Goal: Transaction & Acquisition: Download file/media

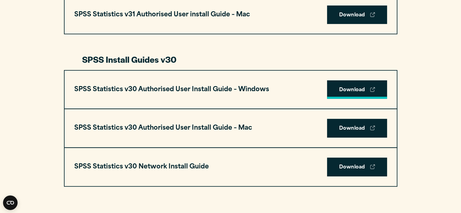
scroll to position [399, 0]
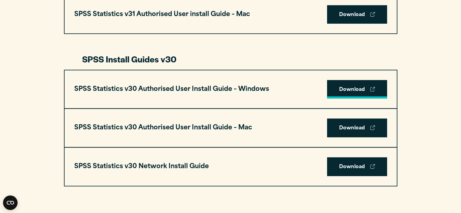
click at [365, 92] on link "Download" at bounding box center [357, 89] width 60 height 19
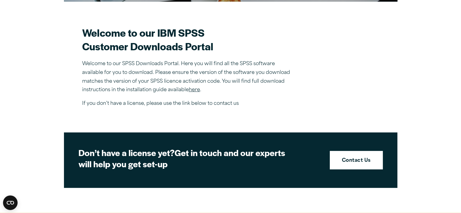
scroll to position [167, 0]
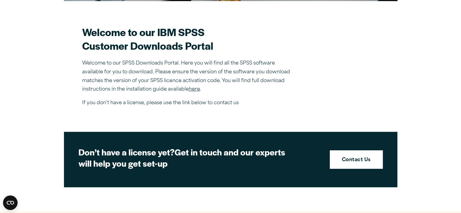
click at [196, 91] on link "here" at bounding box center [194, 89] width 11 height 5
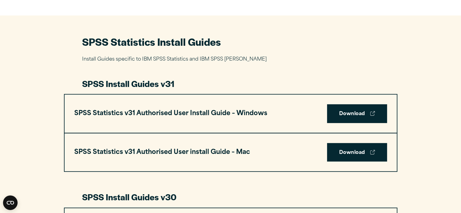
scroll to position [342, 0]
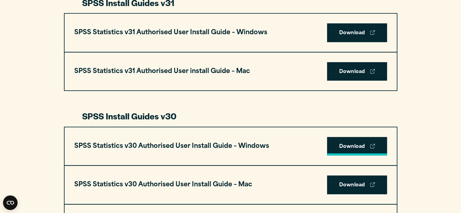
click at [348, 143] on link "Download" at bounding box center [357, 146] width 60 height 19
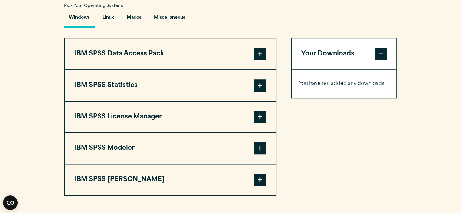
scroll to position [454, 0]
click at [262, 83] on span at bounding box center [260, 85] width 12 height 12
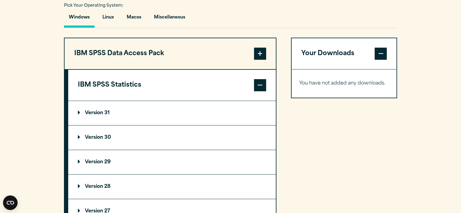
click at [106, 136] on p "Version 30" at bounding box center [94, 137] width 33 height 5
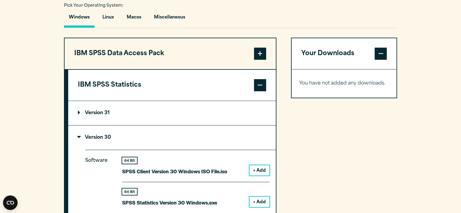
scroll to position [511, 0]
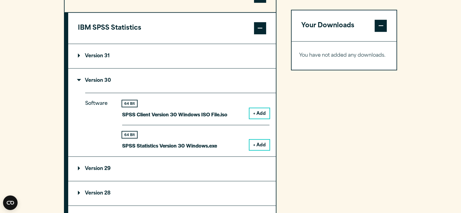
click at [261, 141] on button "+ Add" at bounding box center [260, 145] width 20 height 10
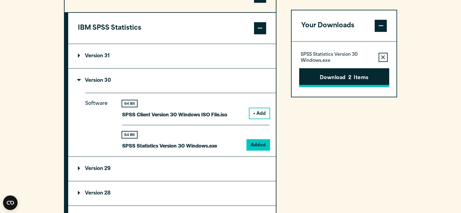
click at [369, 77] on button "Download 2 Items" at bounding box center [344, 77] width 90 height 19
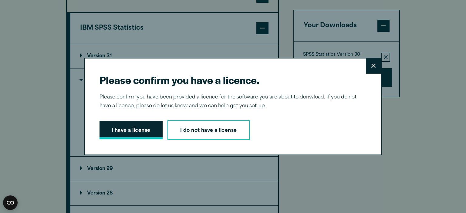
click at [117, 132] on button "I have a license" at bounding box center [130, 130] width 63 height 19
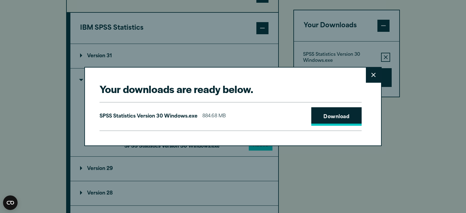
click at [344, 111] on link "Download" at bounding box center [336, 116] width 50 height 19
click at [373, 74] on icon at bounding box center [373, 75] width 4 height 5
